Goal: Task Accomplishment & Management: Manage account settings

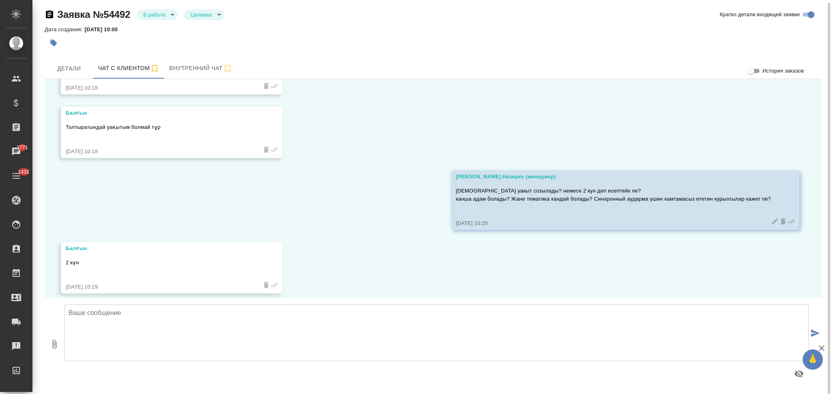
scroll to position [652, 0]
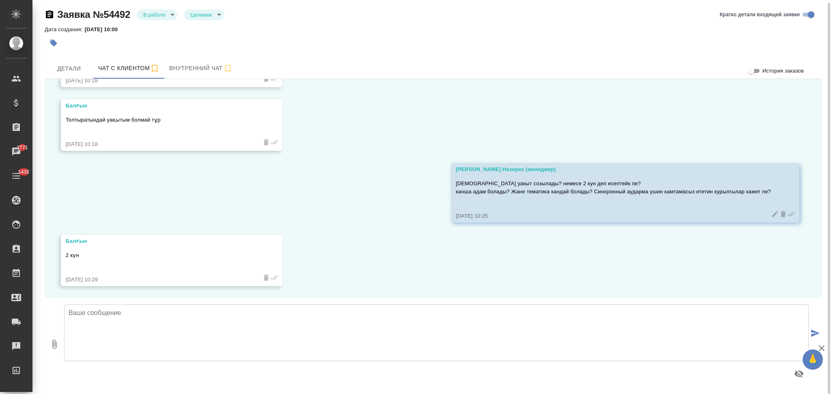
drag, startPoint x: 446, startPoint y: 181, endPoint x: 764, endPoint y: 192, distance: 318.3
click at [764, 192] on div "Кошербаева Назерке (менеджер) Канша уакыт созылады? немесе 2 кун деп есептейк п…" at bounding box center [625, 193] width 349 height 60
copy p "Канша уакыт созылады? немесе 2 кун деп есептейк пе? канша адам болады? Жане тем…"
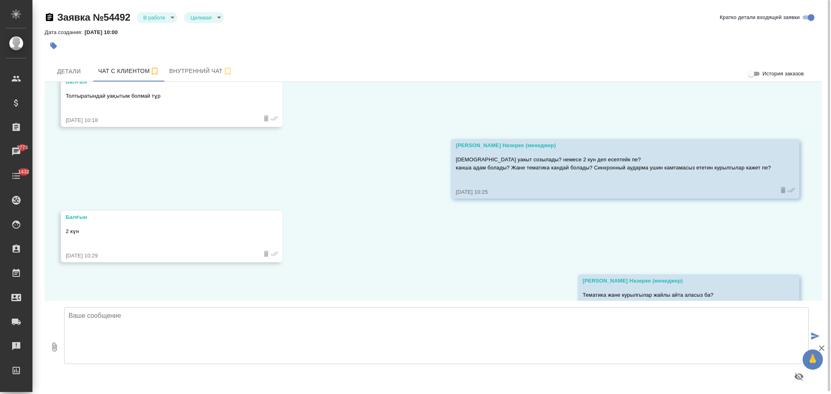
scroll to position [679, 0]
click at [351, 203] on div "26.08, вторник Балғын Сәлеметсіз бе 26.08.25, 08:13 Балғын 24-25 Қыркүйекте кон…" at bounding box center [433, 191] width 777 height 219
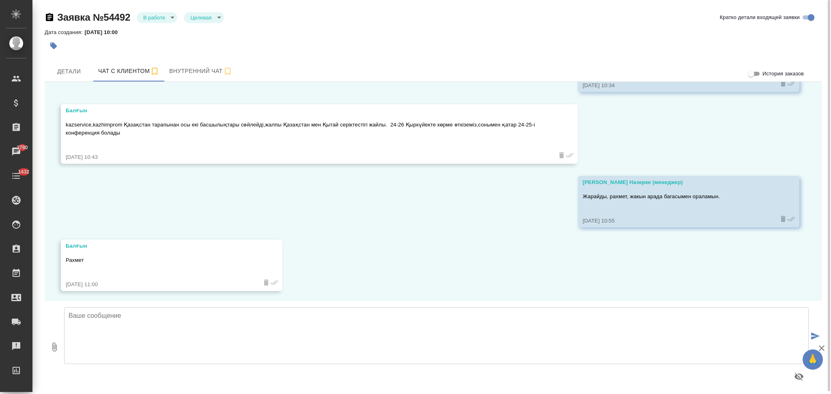
scroll to position [915, 0]
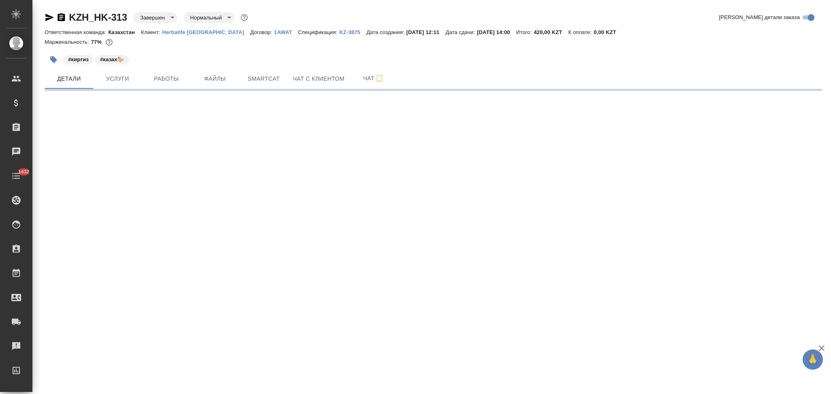
select select "RU"
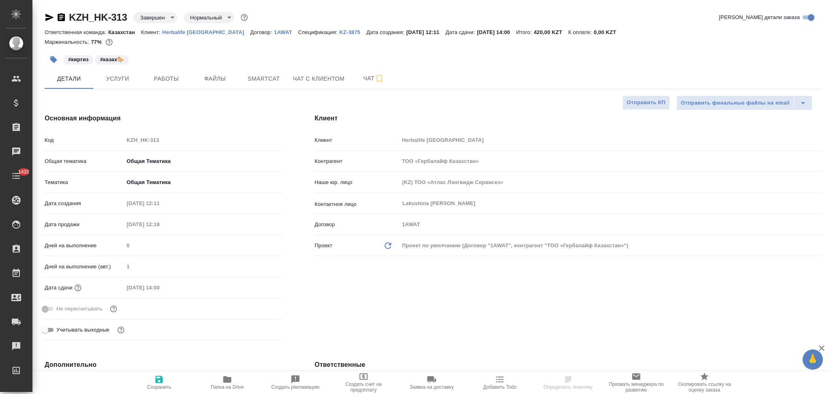
type textarea "x"
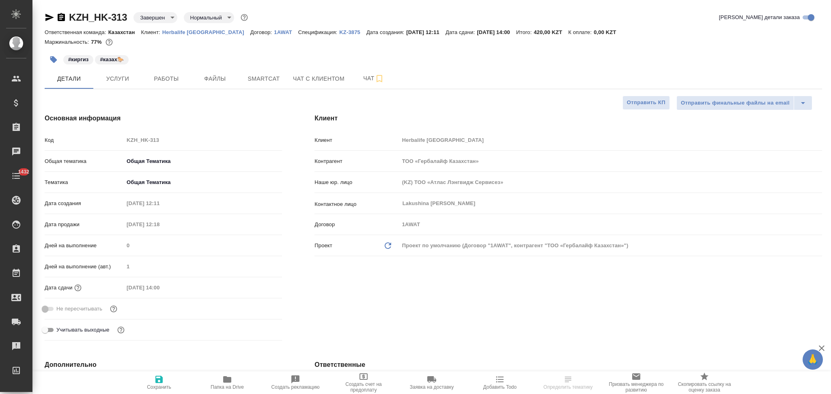
type textarea "x"
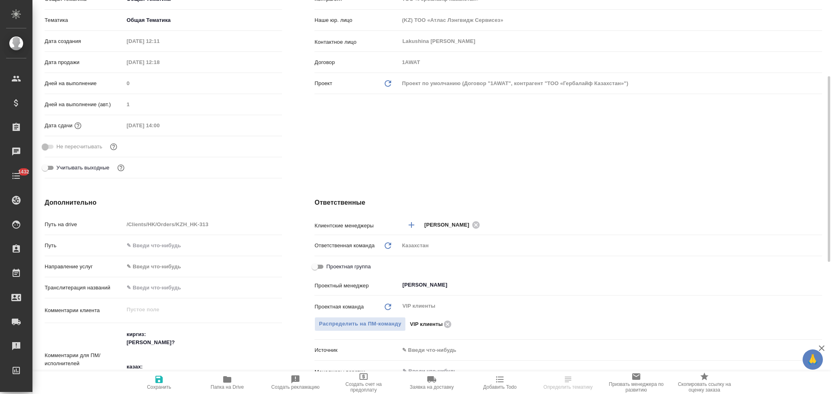
click at [224, 379] on icon "button" at bounding box center [227, 380] width 8 height 6
type textarea "x"
select select "RU"
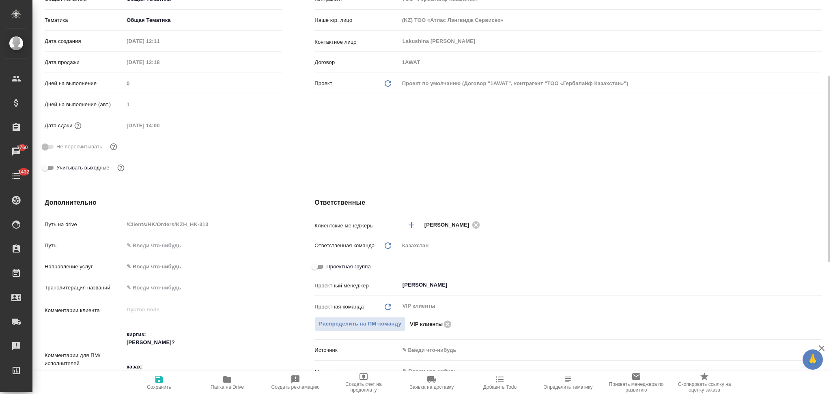
type textarea "x"
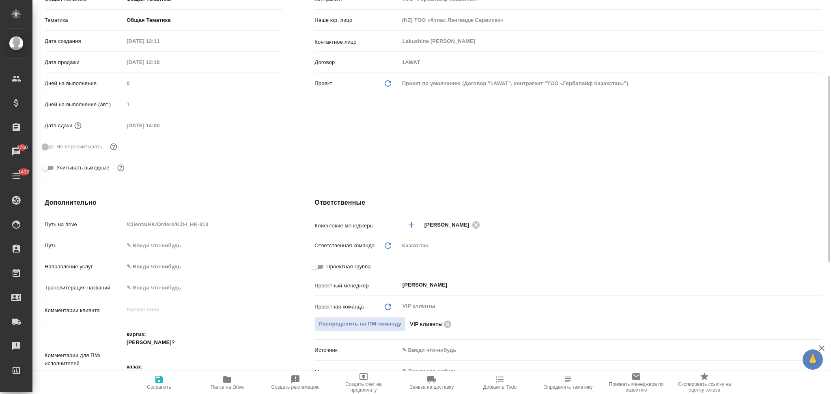
type textarea "x"
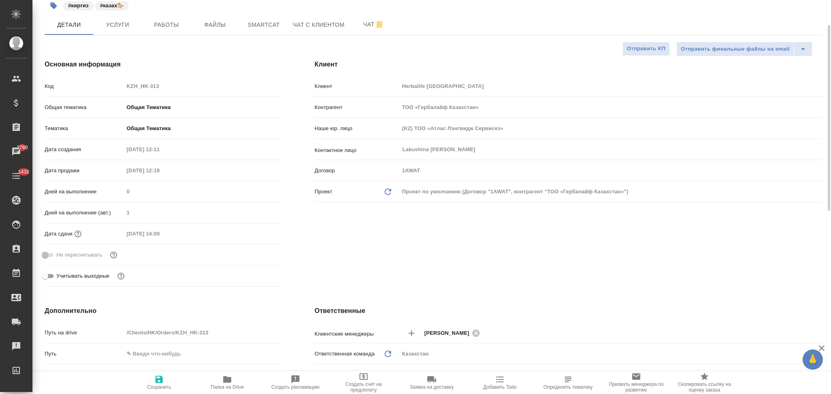
scroll to position [0, 0]
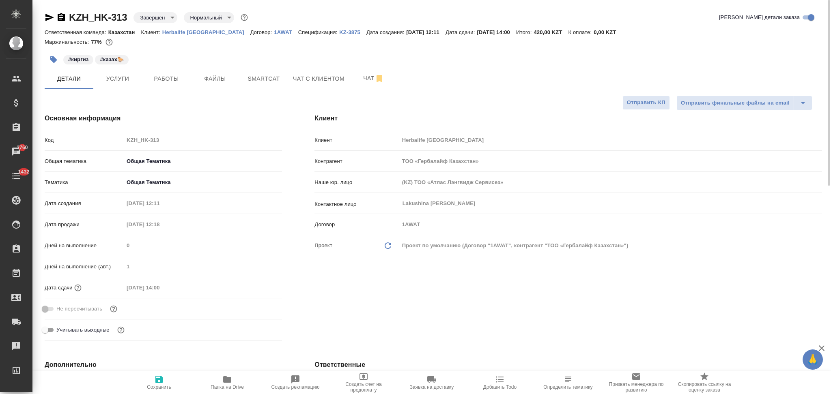
type textarea "x"
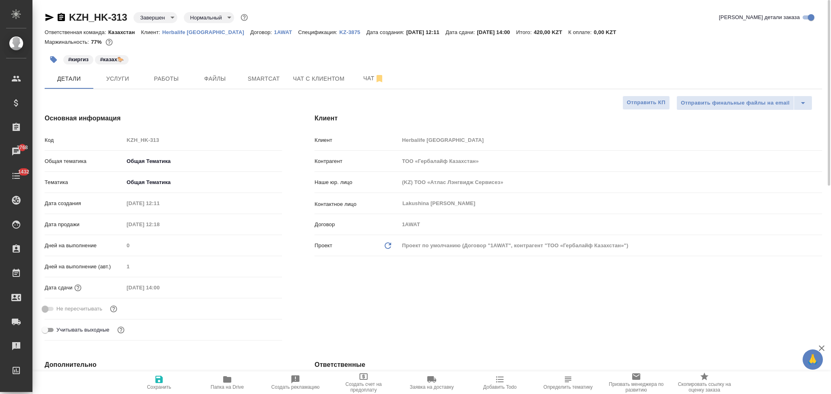
type textarea "x"
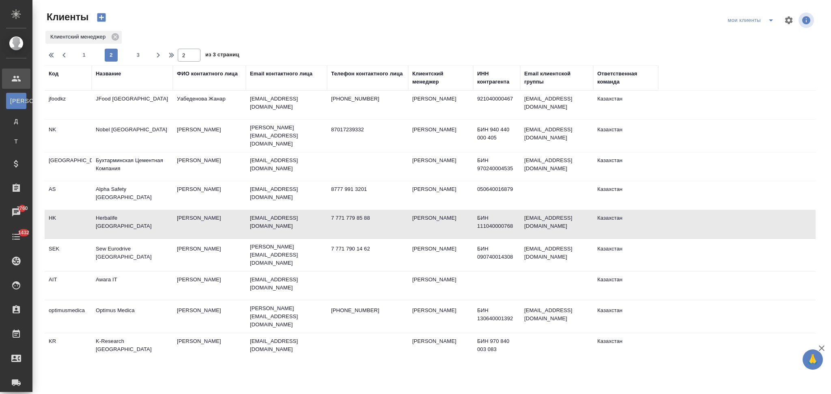
select select "RU"
click at [83, 57] on span "1" at bounding box center [84, 55] width 13 height 8
type input "1"
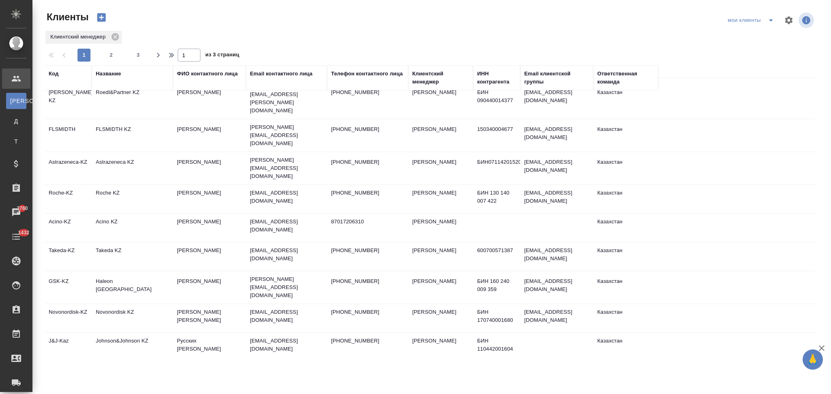
scroll to position [108, 0]
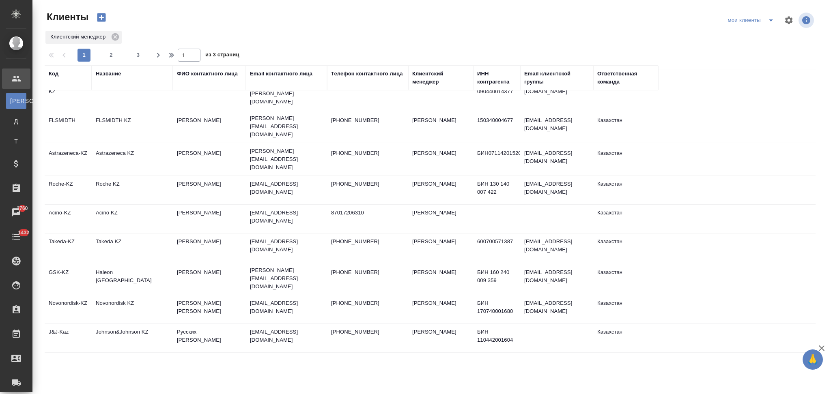
click at [149, 265] on td "Haleon [GEOGRAPHIC_DATA]" at bounding box center [132, 279] width 81 height 28
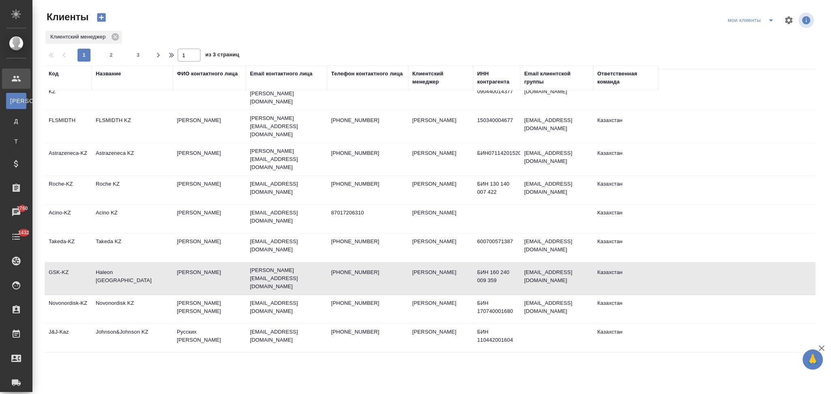
click at [149, 265] on td "Haleon [GEOGRAPHIC_DATA]" at bounding box center [132, 279] width 81 height 28
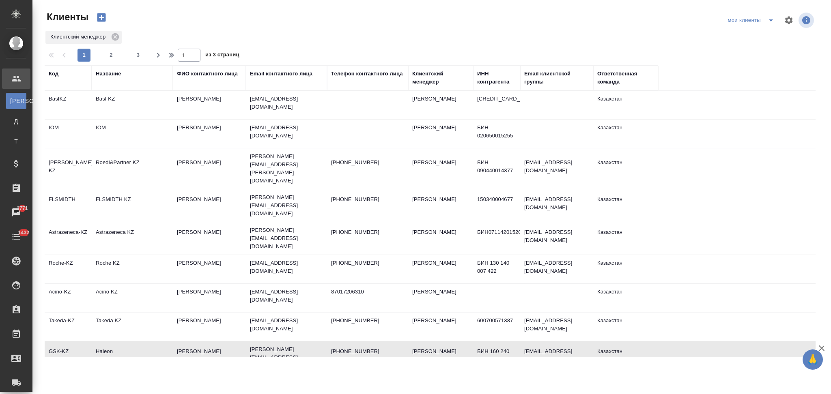
scroll to position [0, 0]
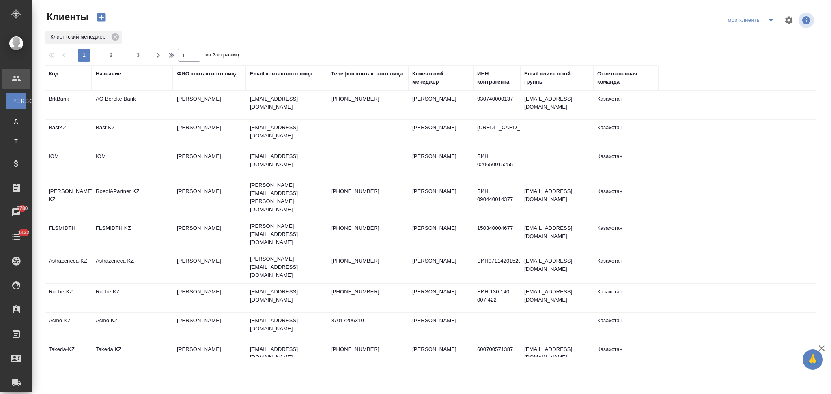
click at [118, 75] on div "Название" at bounding box center [108, 74] width 25 height 8
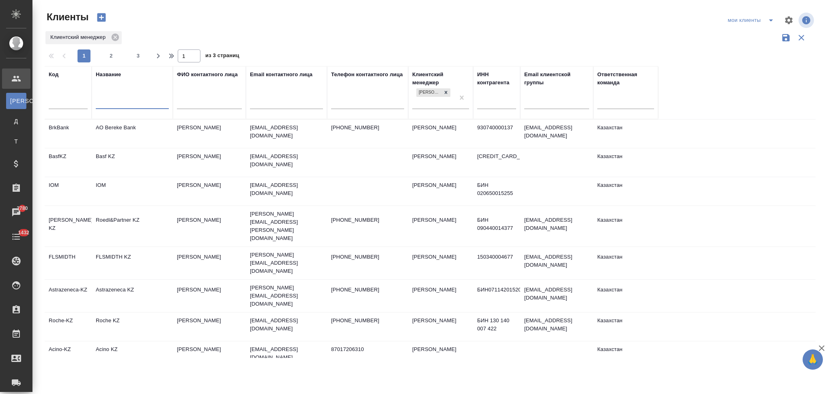
click at [123, 104] on input "text" at bounding box center [132, 104] width 73 height 10
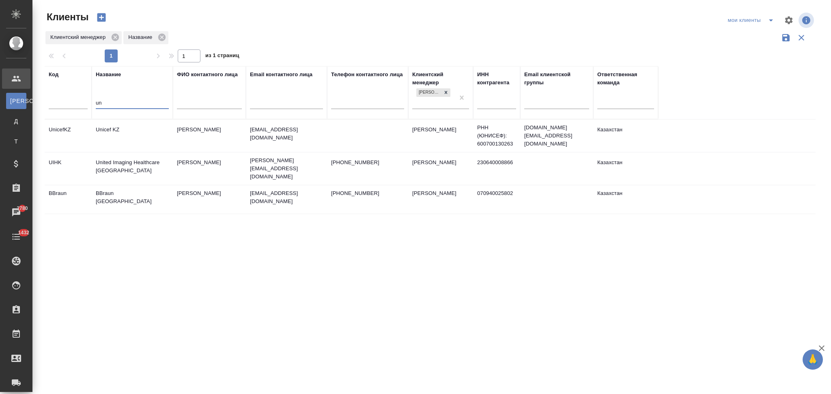
type input "un"
click at [139, 165] on td "United Imaging Healthcare Kazakhstan" at bounding box center [132, 169] width 81 height 28
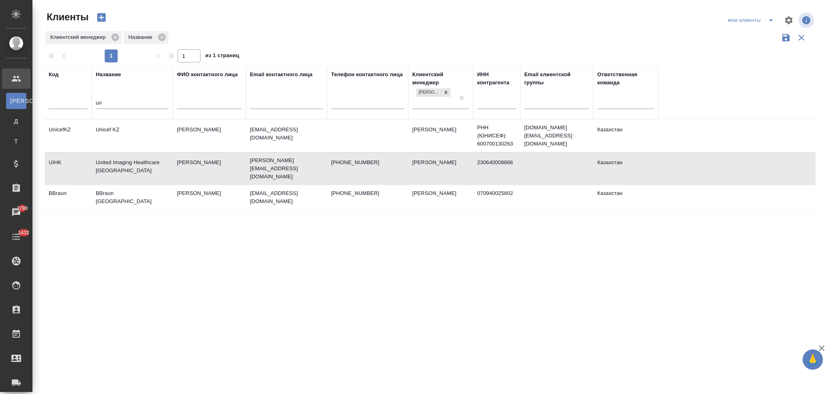
click at [139, 165] on td "United Imaging Healthcare [GEOGRAPHIC_DATA]" at bounding box center [132, 169] width 81 height 28
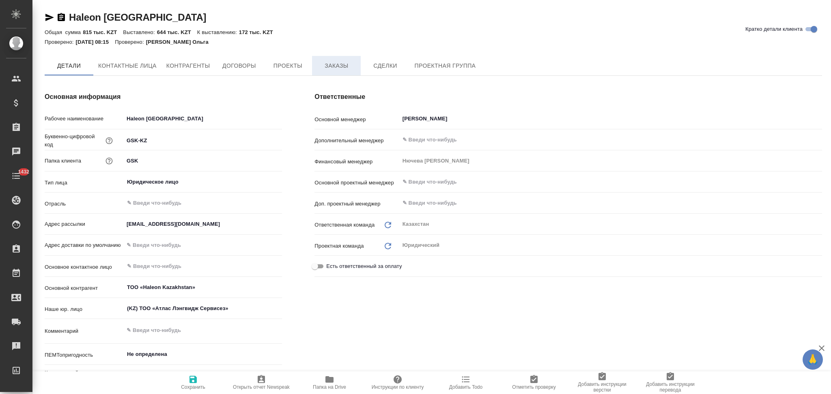
click at [334, 67] on span "Заказы" at bounding box center [336, 66] width 39 height 10
type textarea "x"
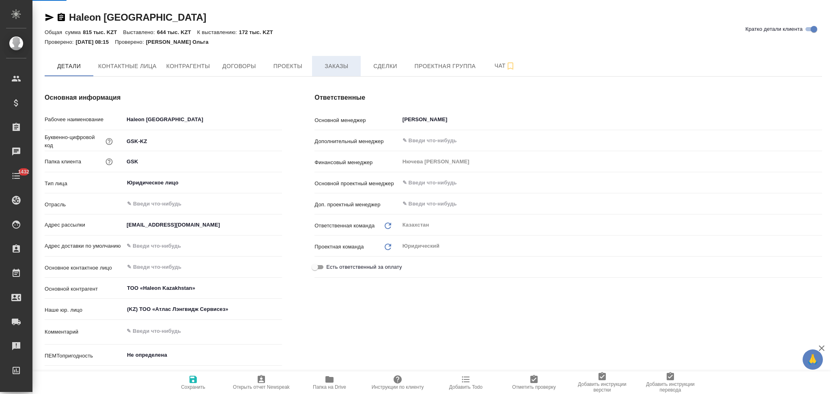
type textarea "x"
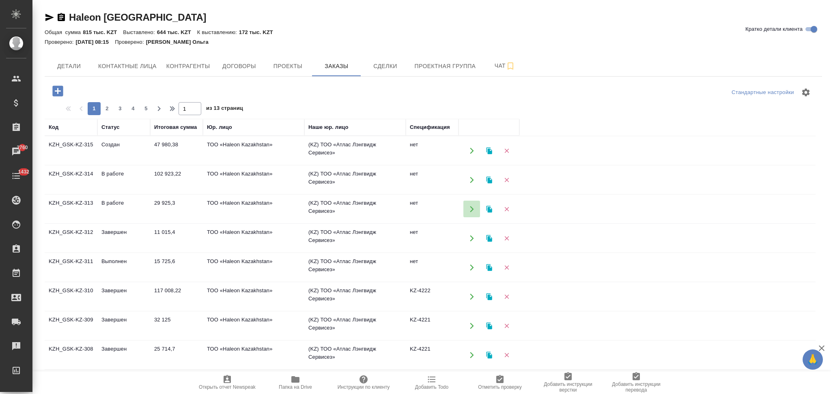
click at [469, 208] on icon "button" at bounding box center [471, 209] width 7 height 7
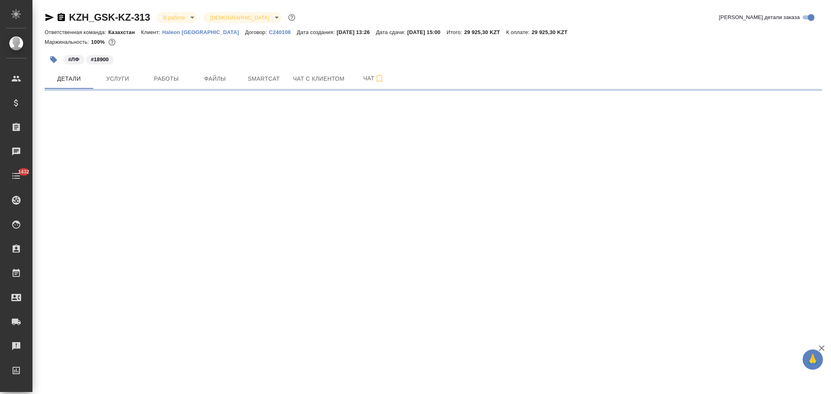
select select "RU"
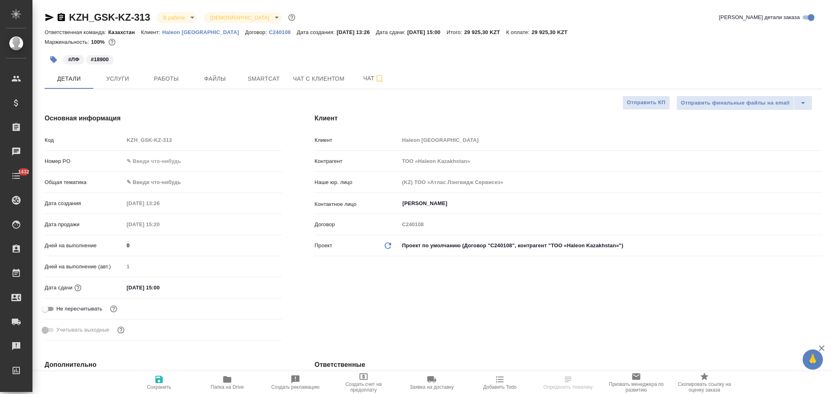
type textarea "x"
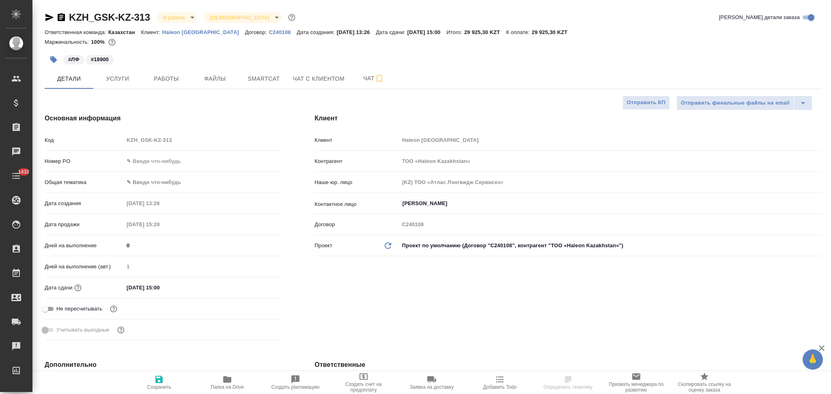
type textarea "x"
click at [60, 19] on icon "button" at bounding box center [61, 18] width 10 height 10
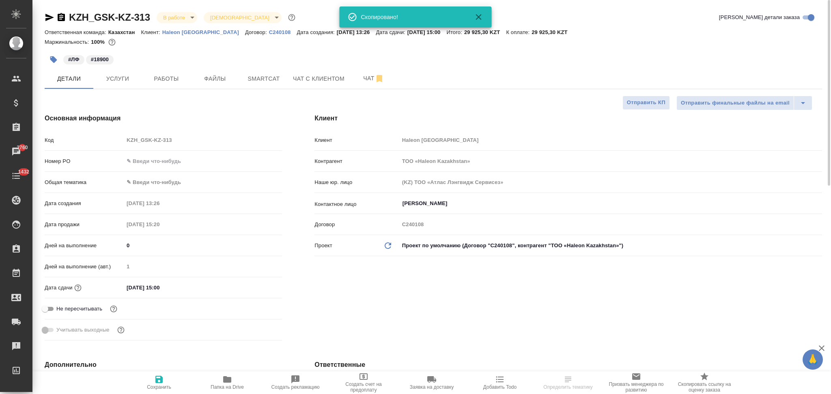
select select "RU"
type textarea "x"
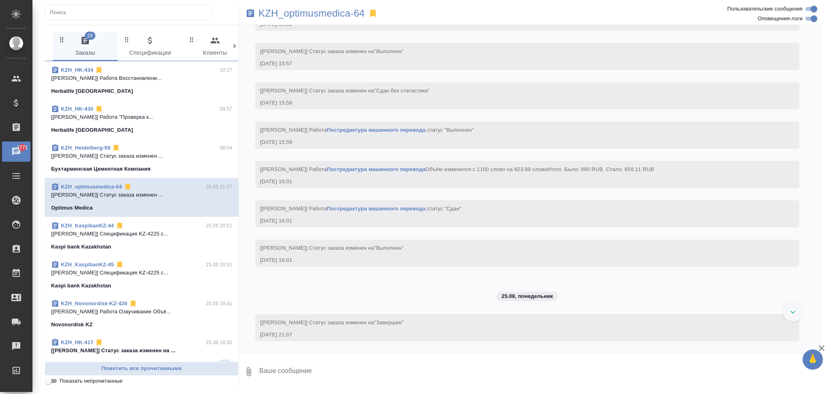
scroll to position [742, 0]
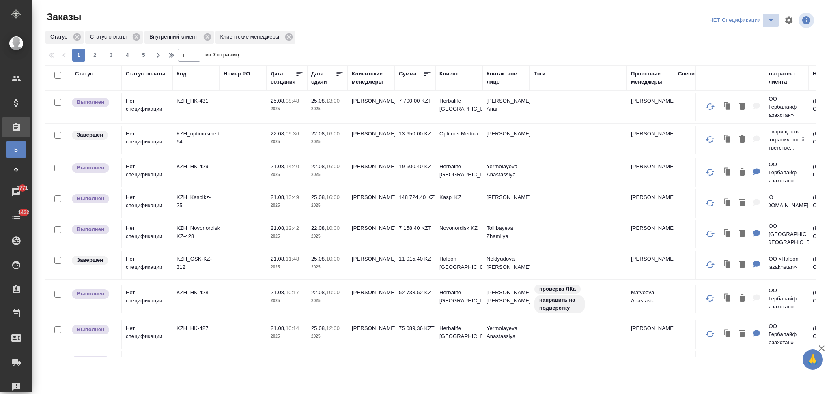
click at [769, 24] on icon "split button" at bounding box center [771, 20] width 10 height 10
click at [723, 74] on li "НЕПОДТВЕРЖДЕНКА" at bounding box center [743, 75] width 72 height 13
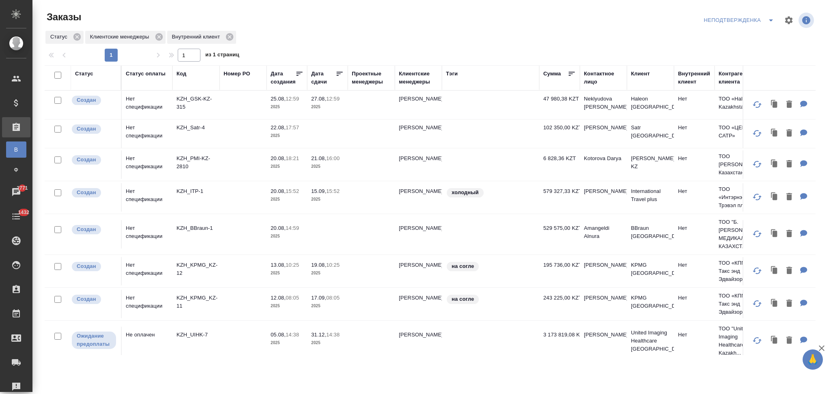
click at [220, 195] on td at bounding box center [243, 197] width 47 height 28
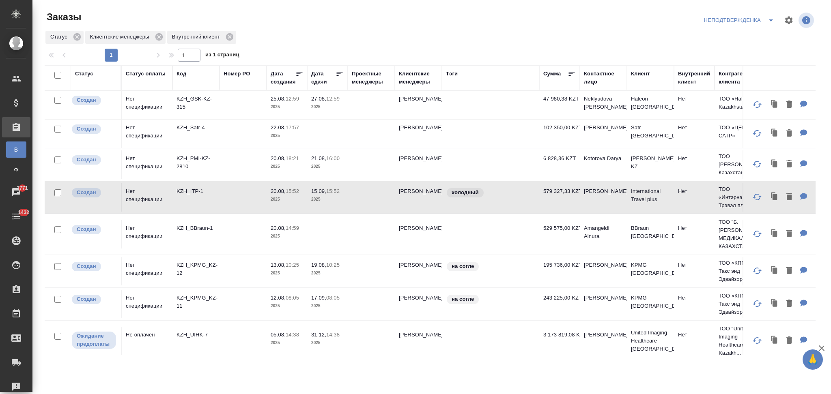
click at [220, 195] on td at bounding box center [243, 197] width 47 height 28
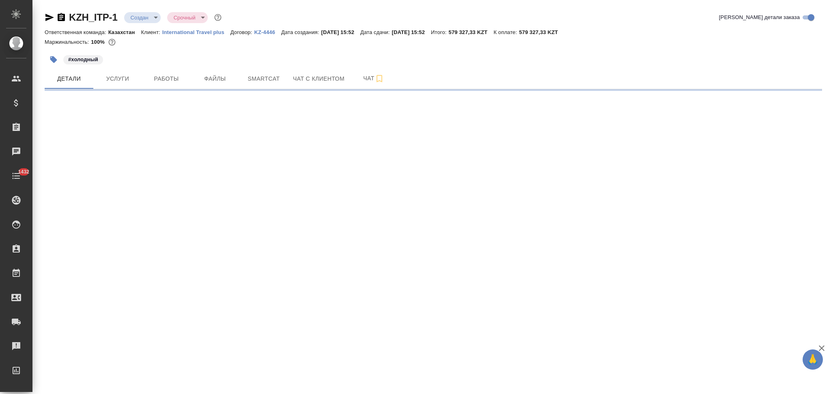
select select "RU"
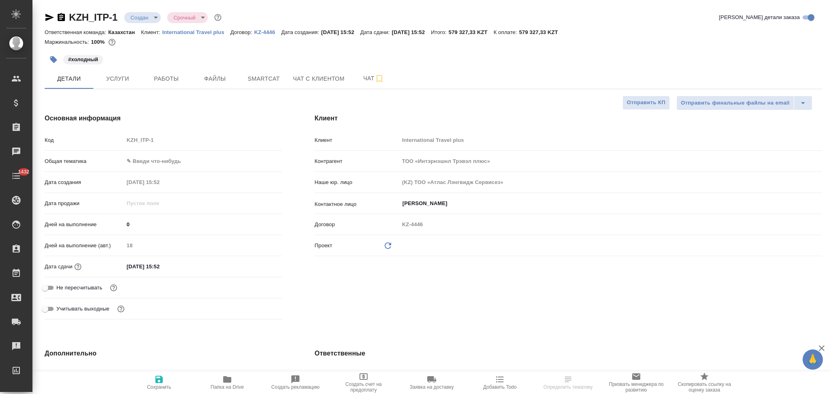
type textarea "x"
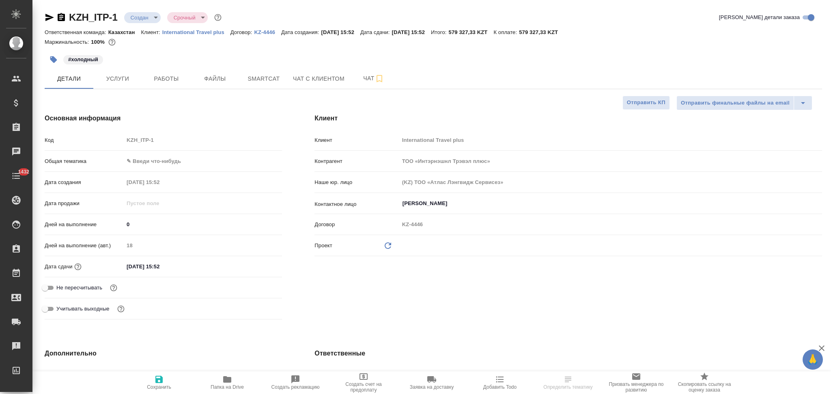
type textarea "x"
click at [127, 84] on span "Услуги" at bounding box center [117, 79] width 39 height 10
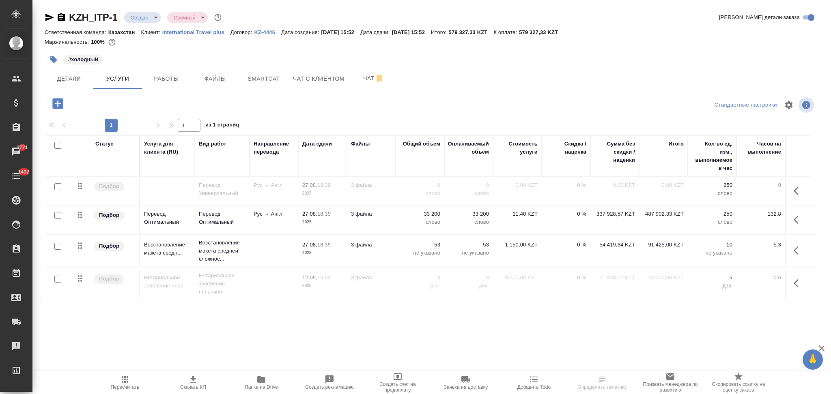
click at [800, 221] on icon "button" at bounding box center [799, 220] width 10 height 10
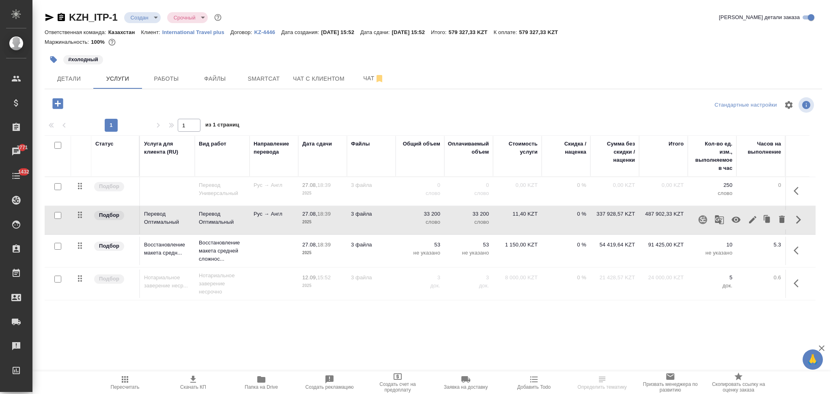
click at [734, 218] on icon "button" at bounding box center [736, 220] width 9 height 6
click at [119, 386] on span "Пересчитать" at bounding box center [125, 388] width 29 height 6
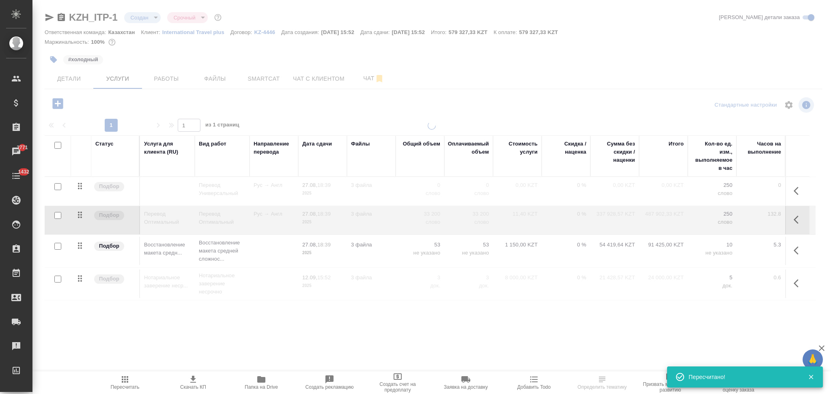
type input "normal"
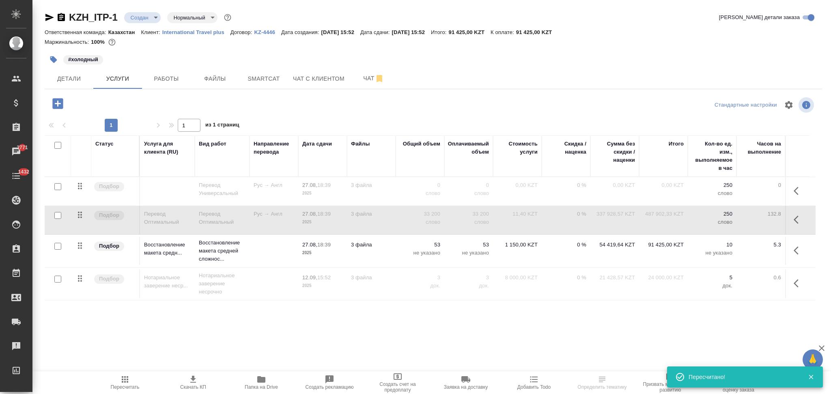
click at [797, 223] on icon "button" at bounding box center [799, 220] width 10 height 10
click at [732, 219] on icon "button" at bounding box center [736, 220] width 9 height 8
click at [139, 19] on body "🙏 .cls-1 fill:#fff; AWATERA Aslanukova Sati Клиенты Спецификации Заказы 2771 Ча…" at bounding box center [415, 197] width 831 height 394
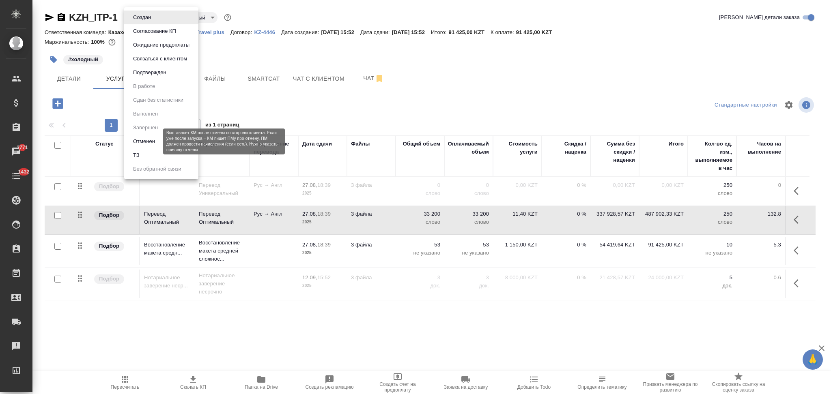
click at [143, 138] on button "Отменен" at bounding box center [144, 141] width 27 height 9
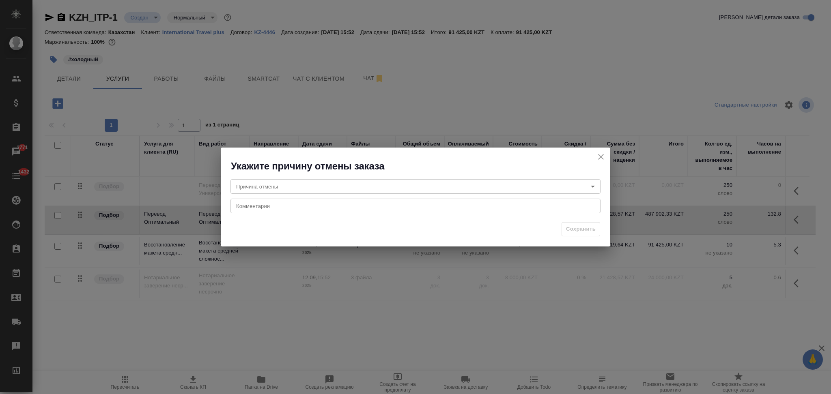
click at [297, 182] on body "🙏 .cls-1 fill:#fff; AWATERA Aslanukova Sati Клиенты Спецификации Заказы 2771 Ча…" at bounding box center [415, 197] width 831 height 394
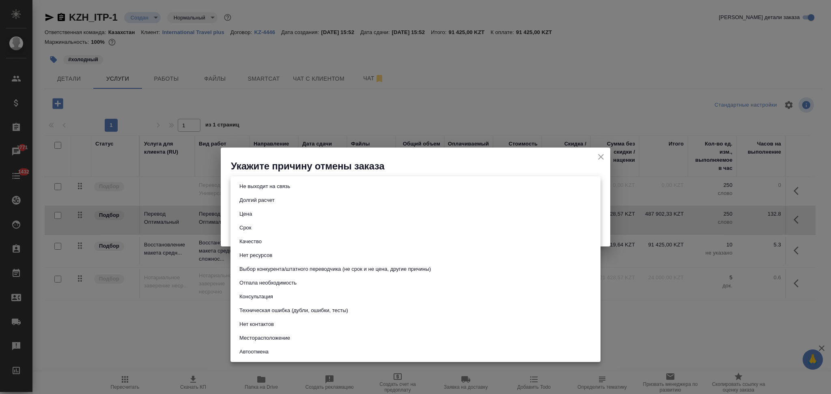
click at [265, 279] on button "Отпала необходимость" at bounding box center [268, 283] width 62 height 9
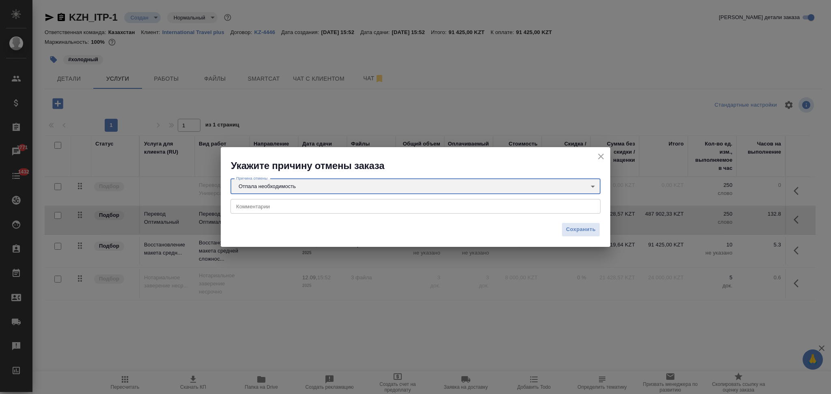
type input "noNeed"
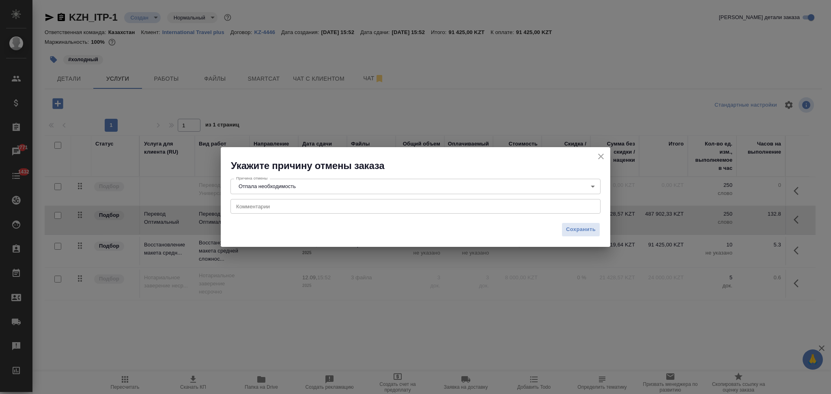
drag, startPoint x: 268, startPoint y: 202, endPoint x: 278, endPoint y: 199, distance: 10.3
click at [268, 201] on div "x Комментарии" at bounding box center [415, 206] width 370 height 15
click at [278, 204] on textarea at bounding box center [415, 207] width 359 height 6
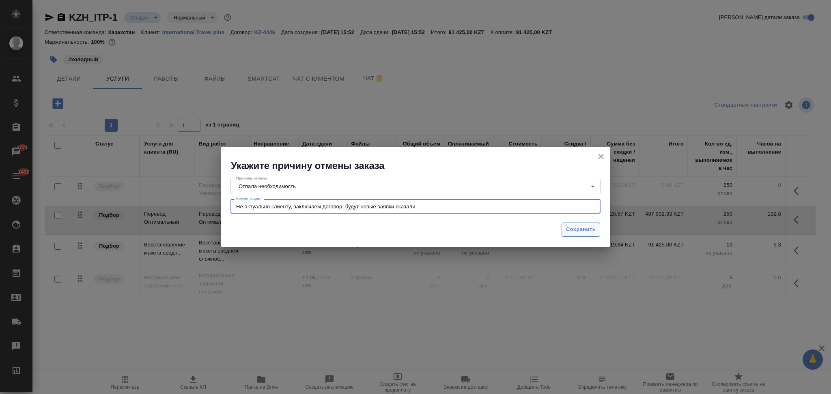
type textarea "Не актуально клиенту, заключаем договор, будут новые заявки сказали"
click at [576, 231] on span "Сохранить" at bounding box center [581, 229] width 30 height 9
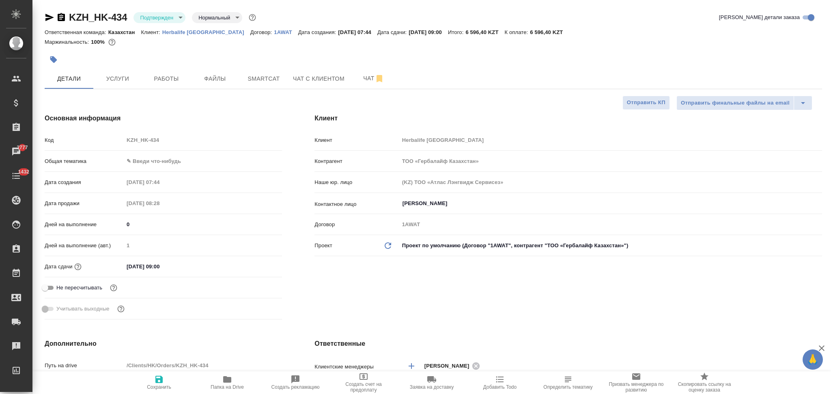
select select "RU"
click at [115, 139] on div "Код KZH_HK-434" at bounding box center [163, 140] width 237 height 14
click at [112, 73] on button "Услуги" at bounding box center [117, 79] width 49 height 20
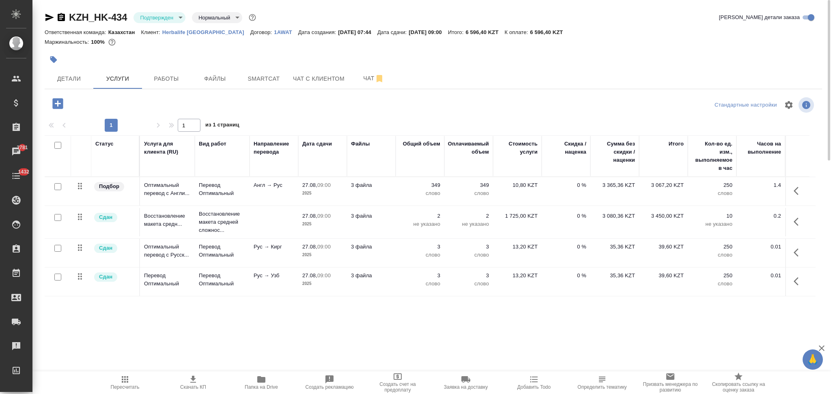
click at [59, 188] on input "checkbox" at bounding box center [57, 186] width 7 height 7
checkbox input "true"
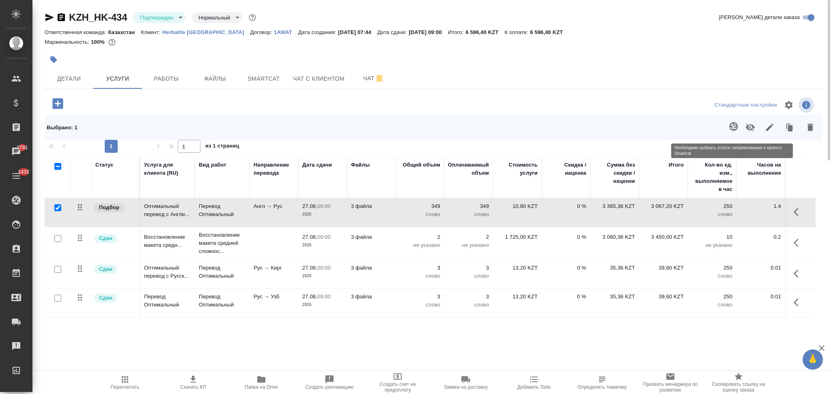
click at [731, 122] on span at bounding box center [732, 127] width 17 height 21
click at [731, 124] on span at bounding box center [732, 127] width 17 height 21
click at [174, 32] on p "Herbalife Kazakhstan" at bounding box center [206, 32] width 88 height 6
click at [85, 75] on span "Детали" at bounding box center [69, 79] width 39 height 10
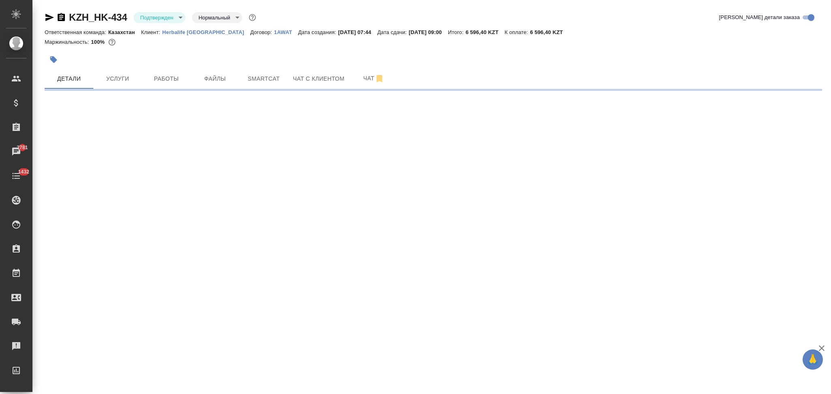
select select "RU"
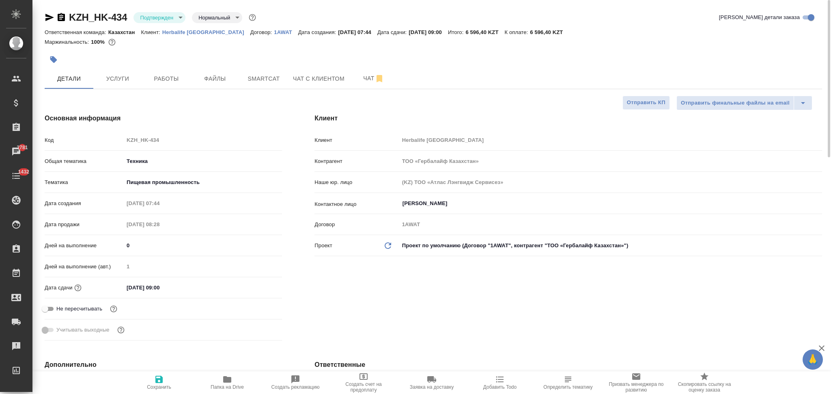
type textarea "x"
click at [363, 75] on span "Чат" at bounding box center [373, 78] width 39 height 10
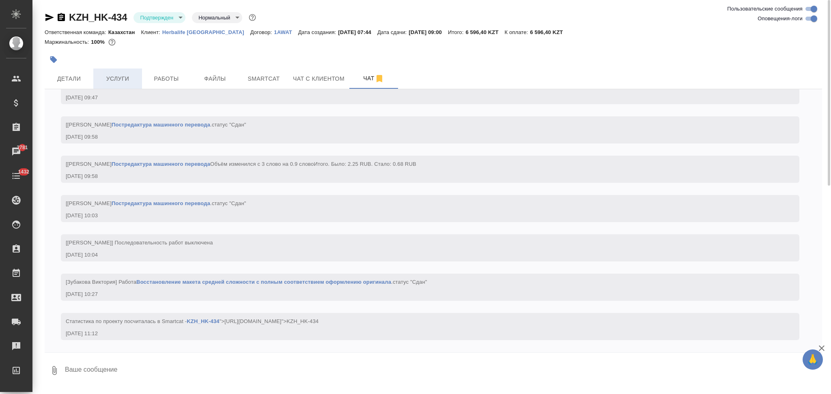
scroll to position [1513, 0]
click at [130, 78] on span "Услуги" at bounding box center [117, 79] width 39 height 10
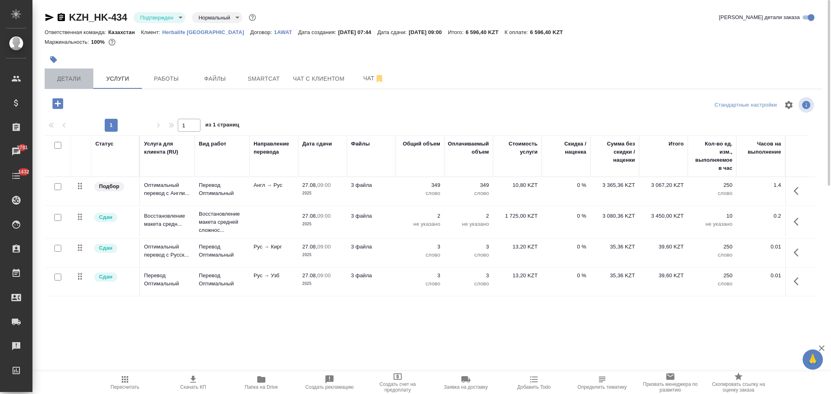
click at [76, 80] on span "Детали" at bounding box center [69, 79] width 39 height 10
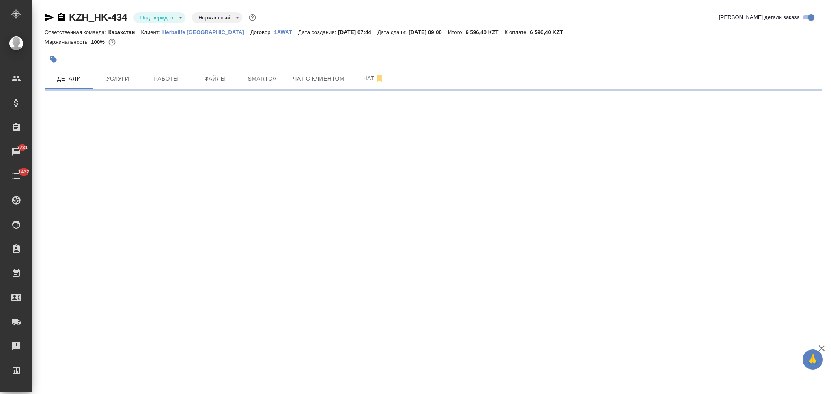
select select "RU"
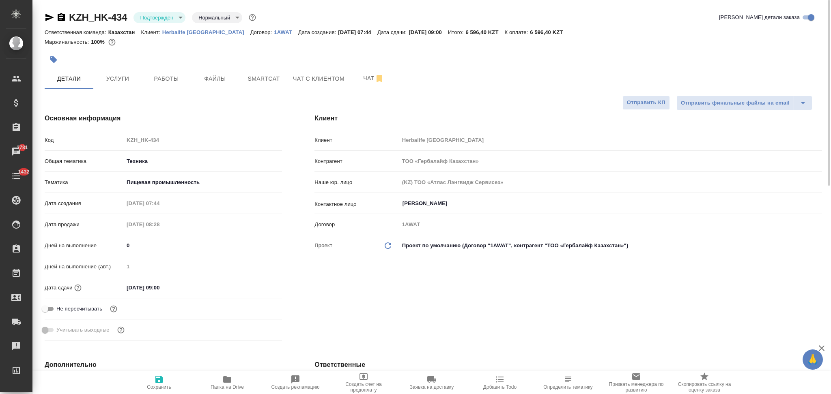
type textarea "x"
click at [262, 77] on span "Smartcat" at bounding box center [263, 79] width 39 height 10
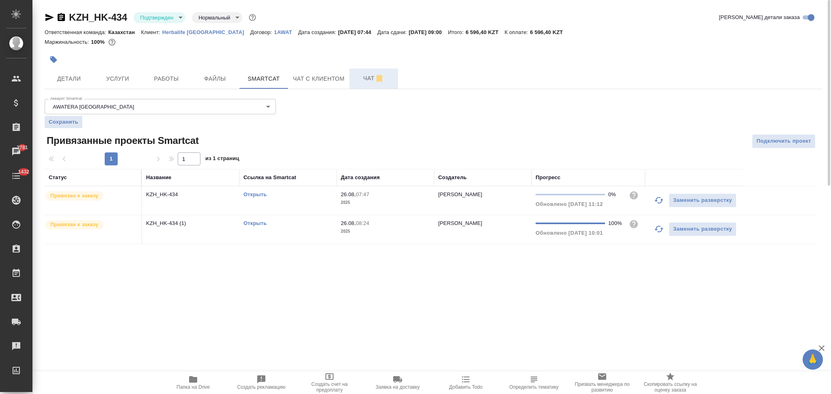
click at [357, 80] on span "Чат" at bounding box center [373, 78] width 39 height 10
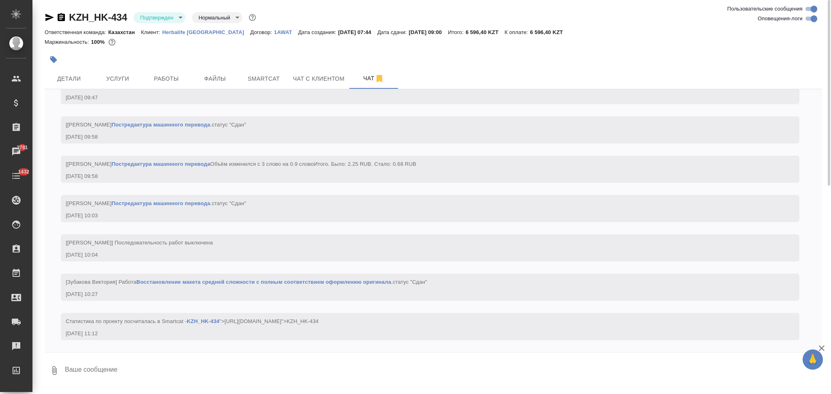
scroll to position [1513, 0]
click at [93, 370] on textarea at bounding box center [443, 371] width 758 height 28
click at [68, 84] on span "Детали" at bounding box center [69, 79] width 39 height 10
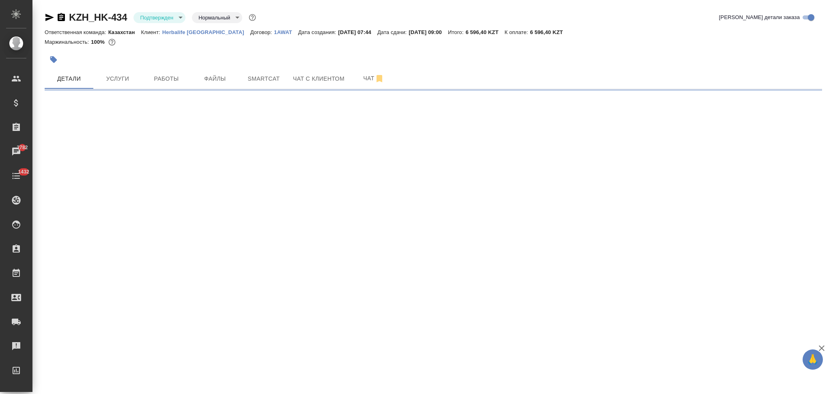
select select "RU"
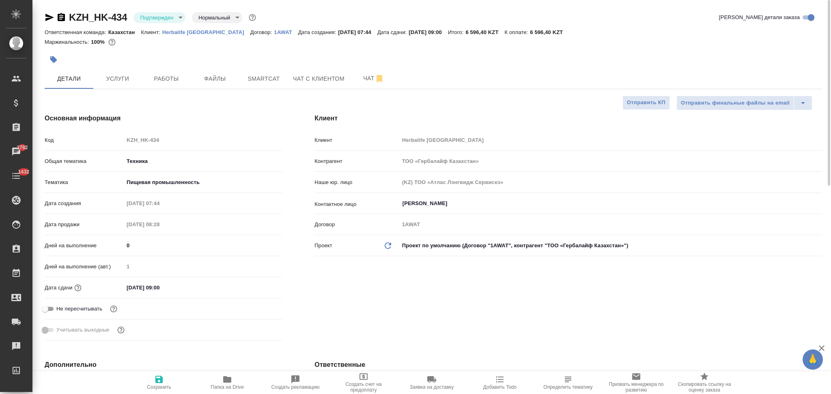
type textarea "x"
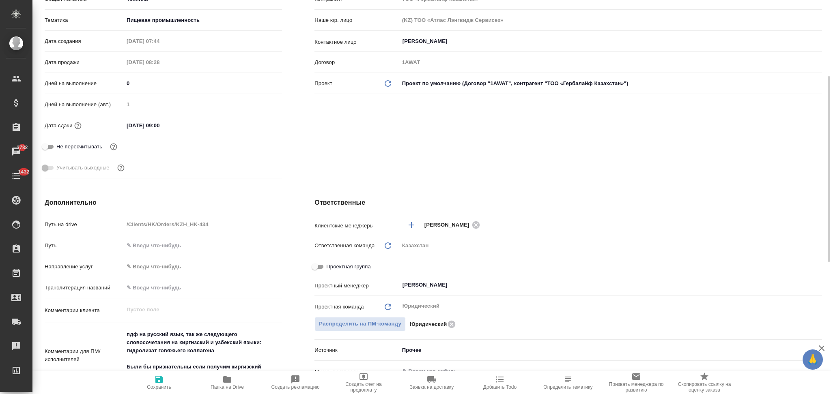
scroll to position [54, 0]
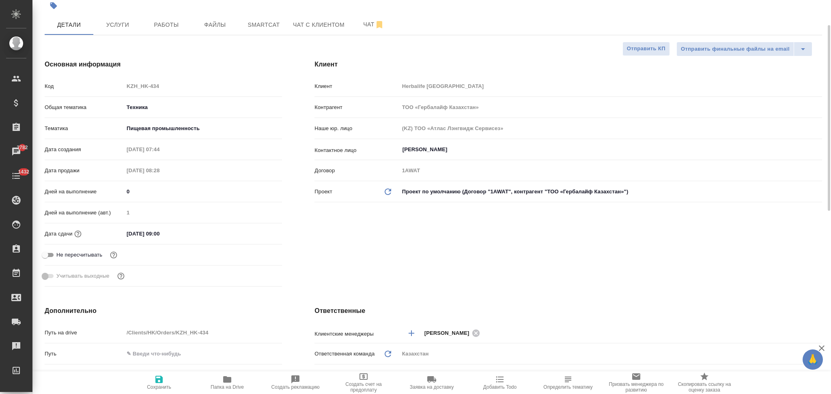
type textarea "x"
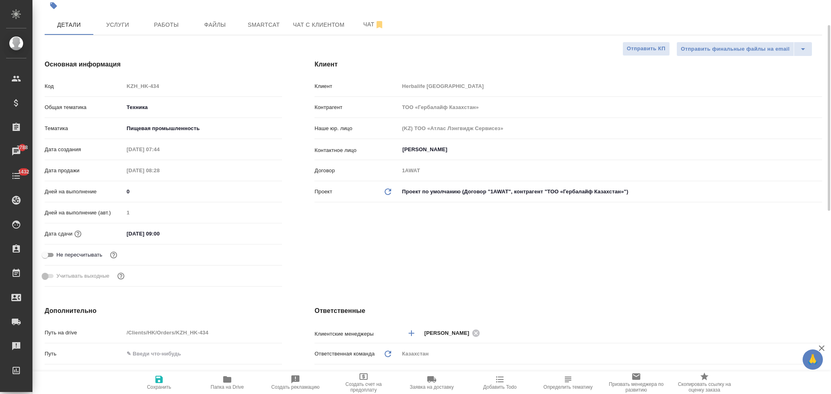
type textarea "x"
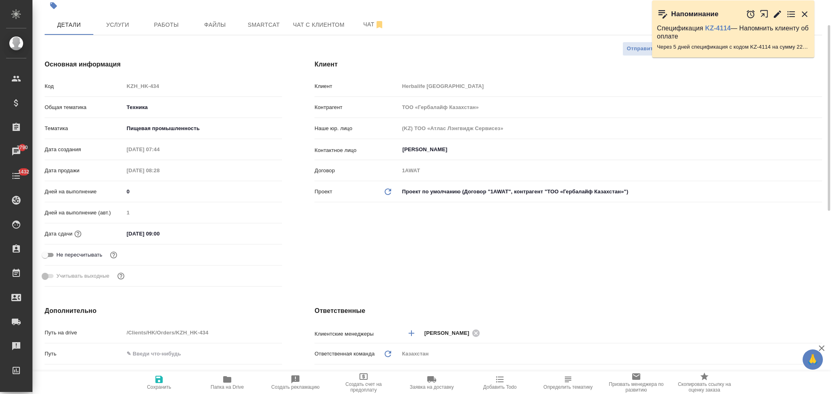
type textarea "x"
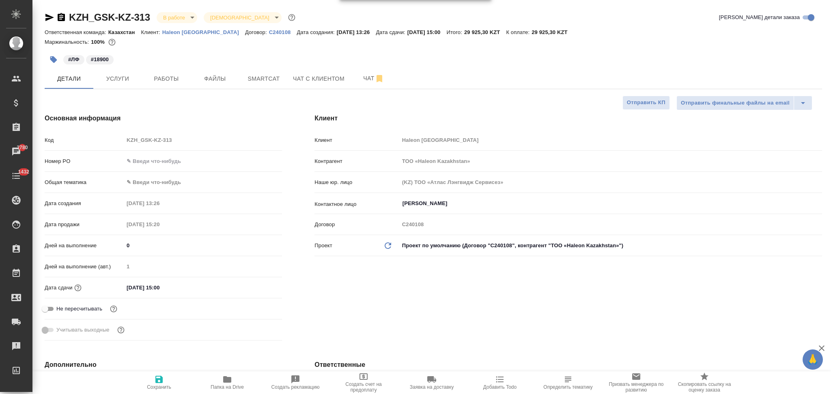
select select "RU"
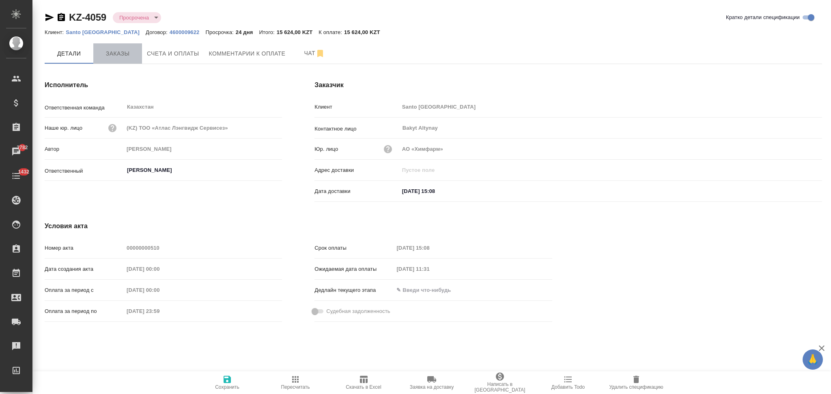
click at [121, 49] on span "Заказы" at bounding box center [117, 54] width 39 height 10
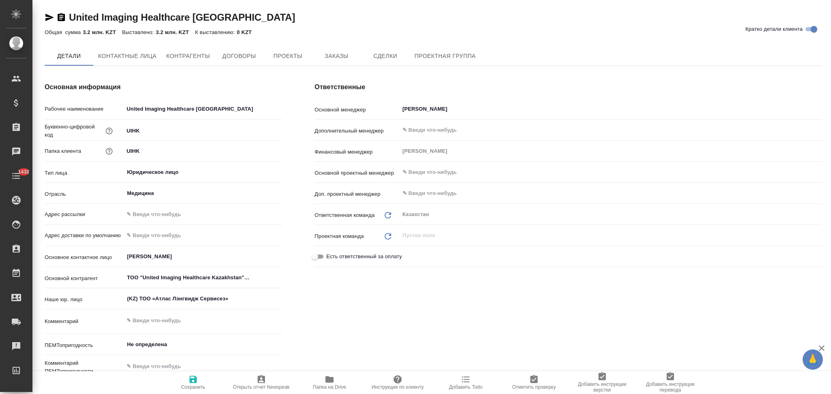
type textarea "x"
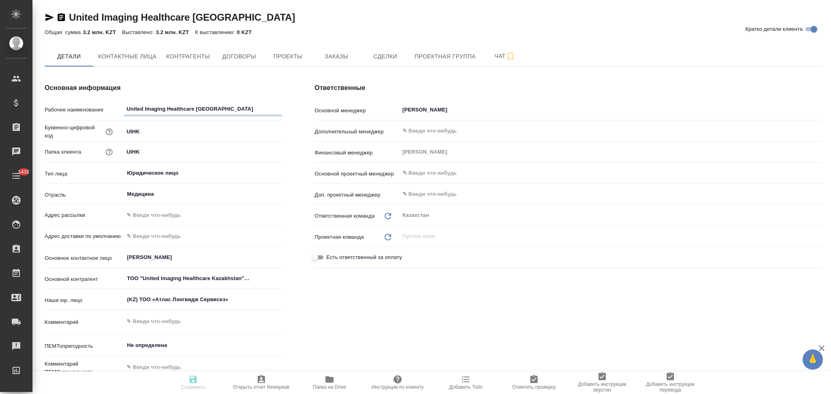
type textarea "x"
click at [322, 59] on span "Заказы" at bounding box center [336, 57] width 39 height 10
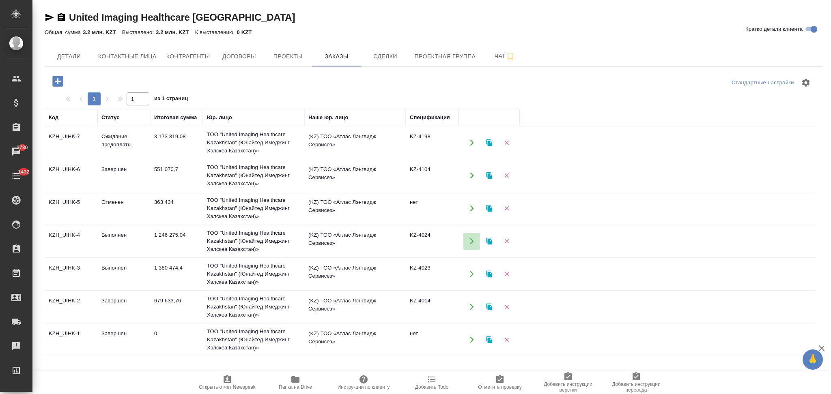
click at [472, 238] on icon "button" at bounding box center [471, 241] width 7 height 7
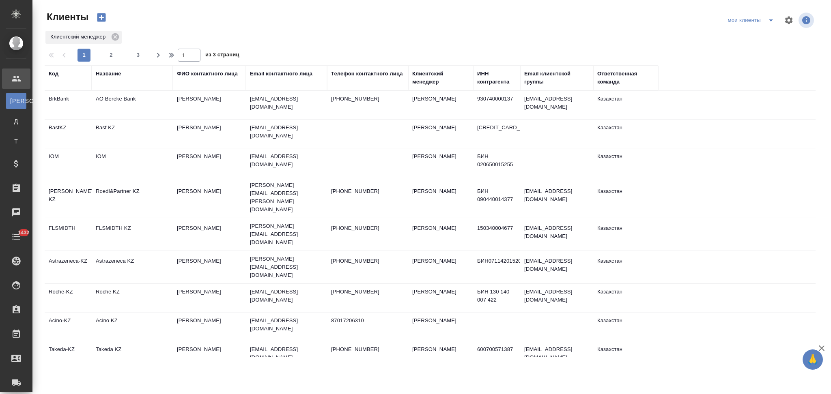
select select "RU"
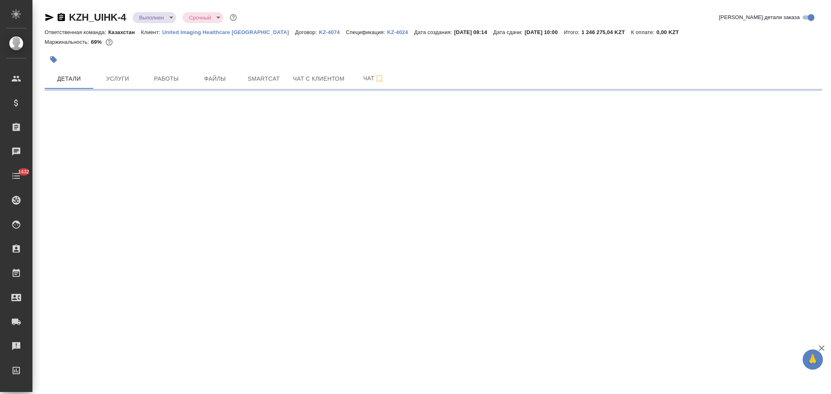
select select "RU"
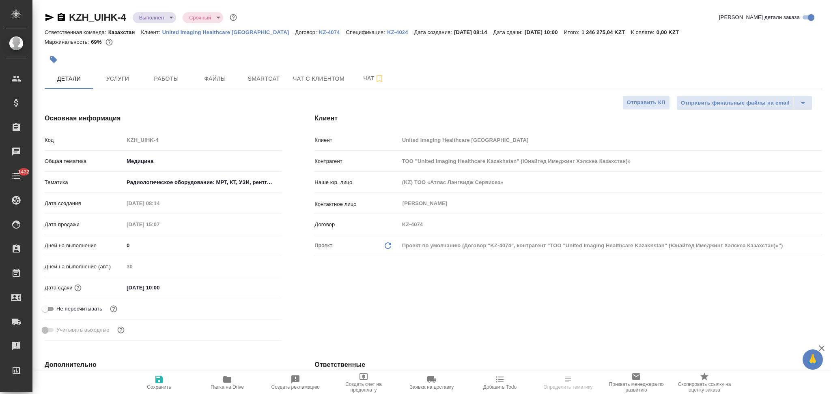
type textarea "x"
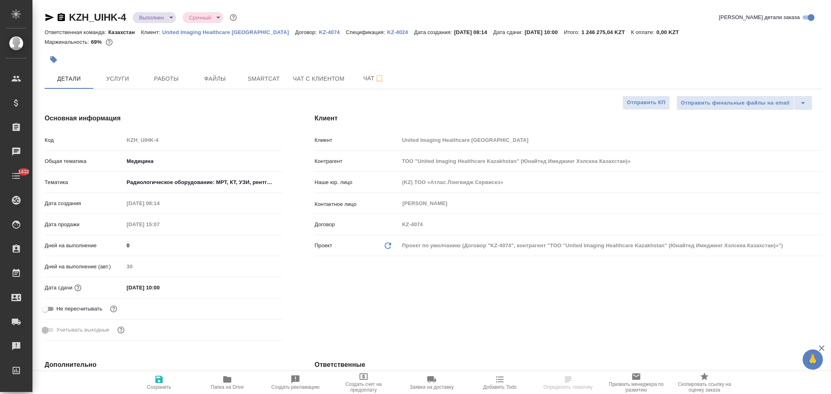
type textarea "x"
click at [227, 381] on icon "button" at bounding box center [227, 380] width 8 height 6
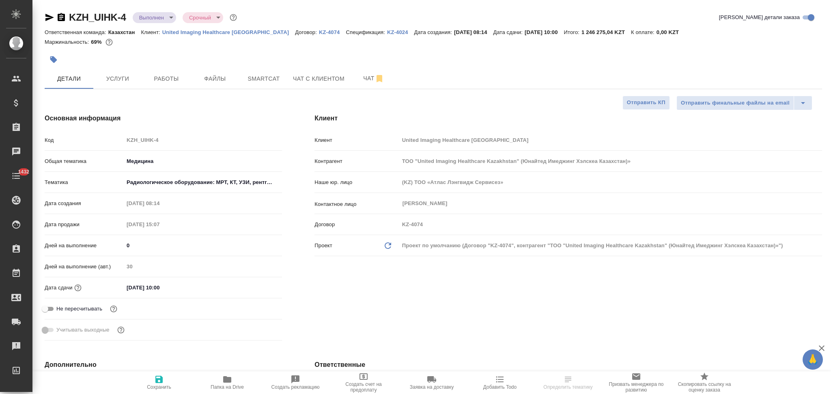
type textarea "x"
select select "RU"
type textarea "x"
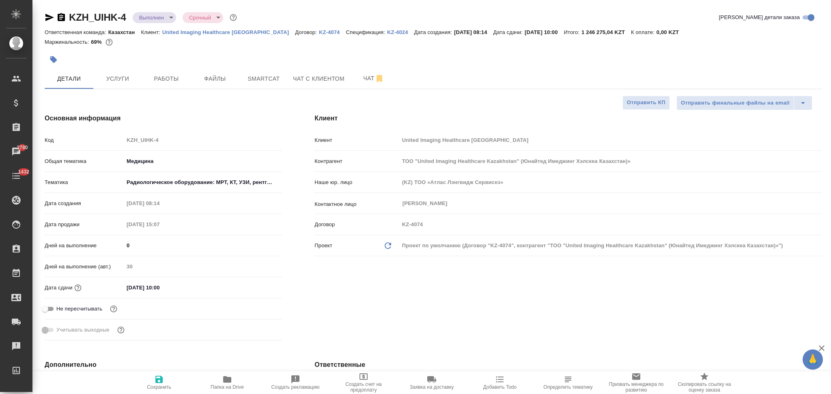
type textarea "x"
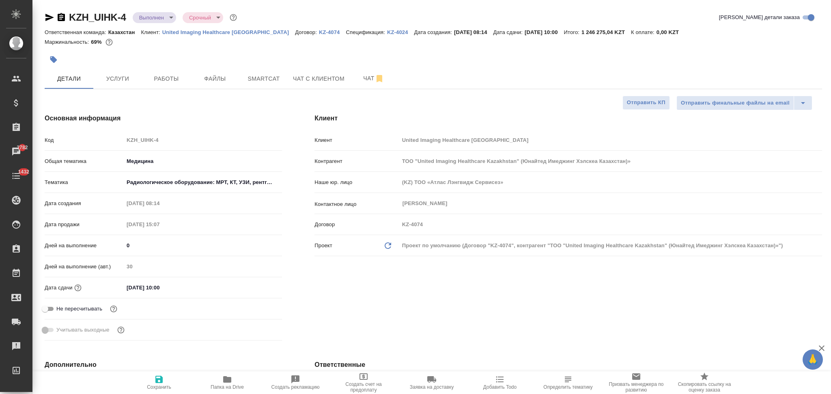
click at [496, 384] on icon "button" at bounding box center [500, 380] width 10 height 10
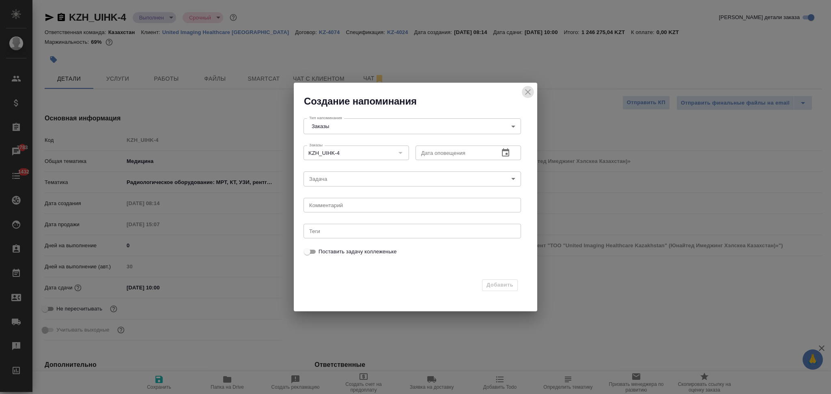
click at [523, 93] on icon "close" at bounding box center [528, 92] width 10 height 10
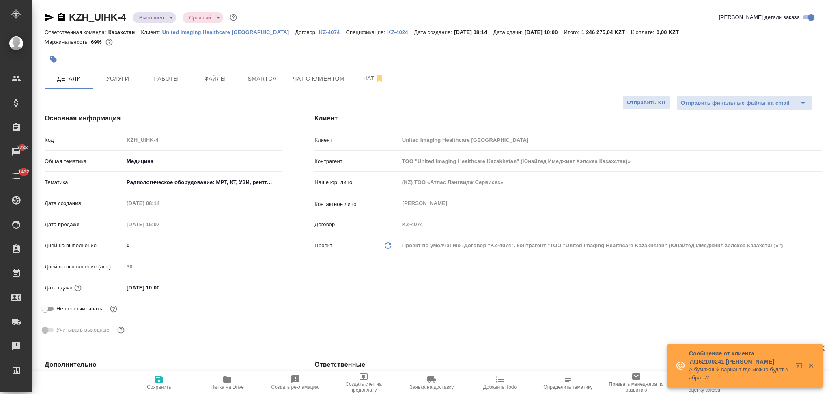
type textarea "x"
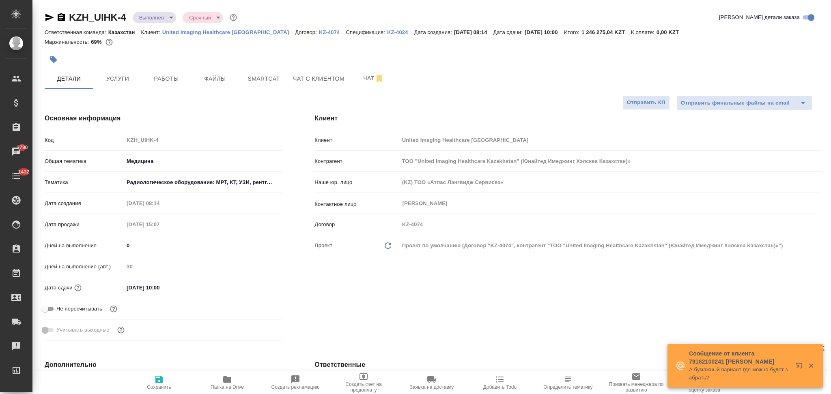
type textarea "x"
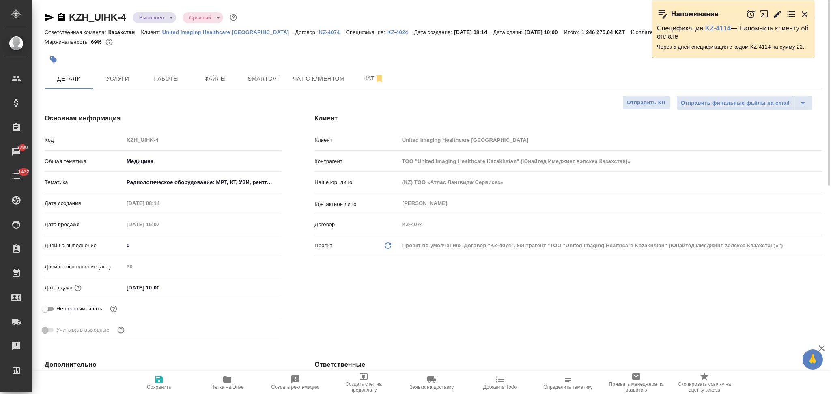
type textarea "x"
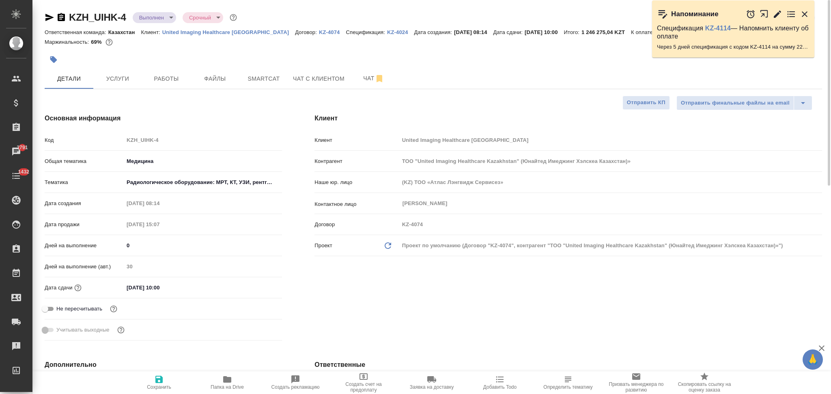
type textarea "x"
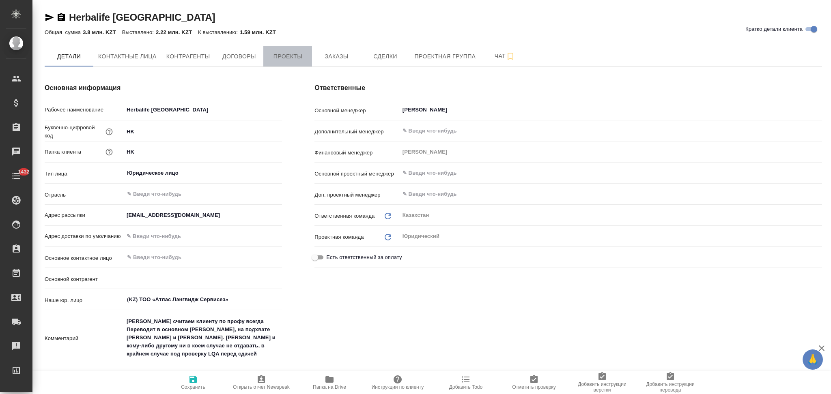
click at [284, 59] on span "Проекты" at bounding box center [287, 57] width 39 height 10
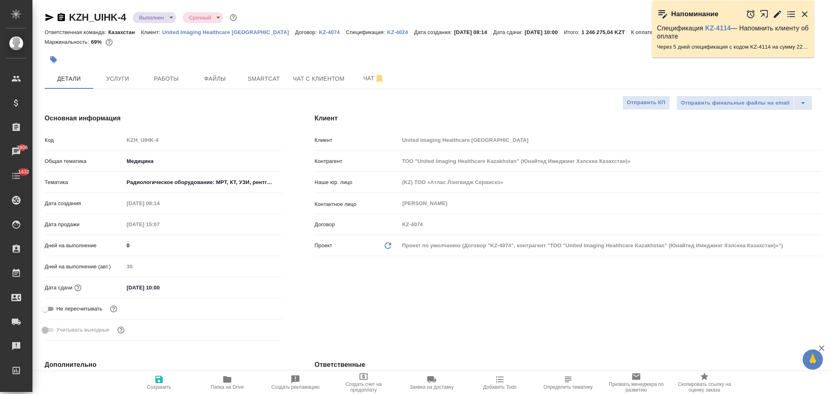
select select "RU"
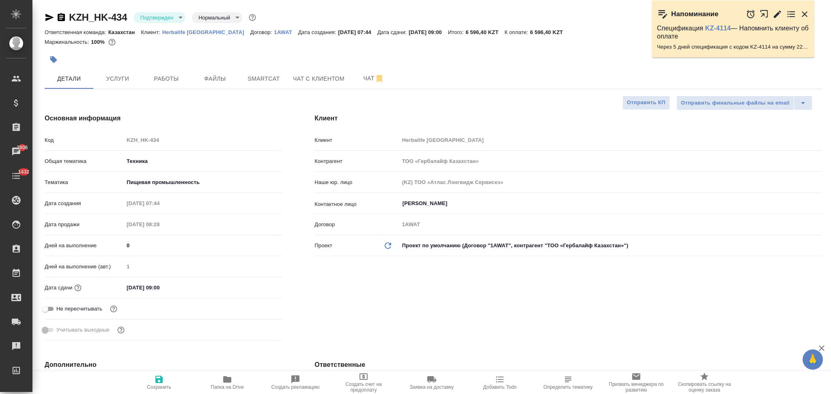
select select "RU"
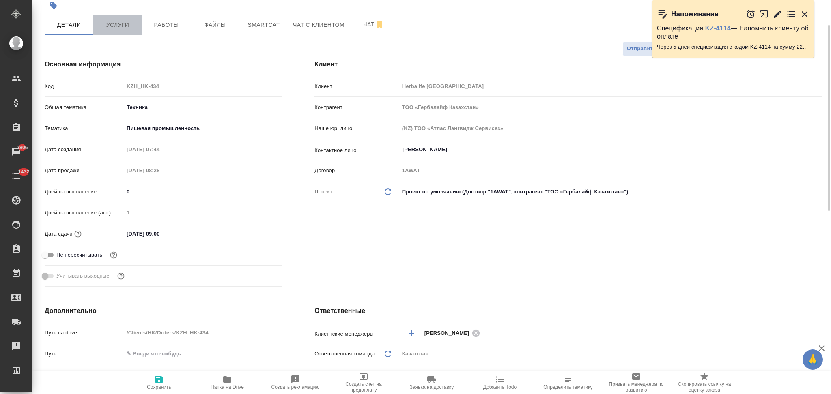
click at [127, 30] on button "Услуги" at bounding box center [117, 25] width 49 height 20
